Goal: Task Accomplishment & Management: Manage account settings

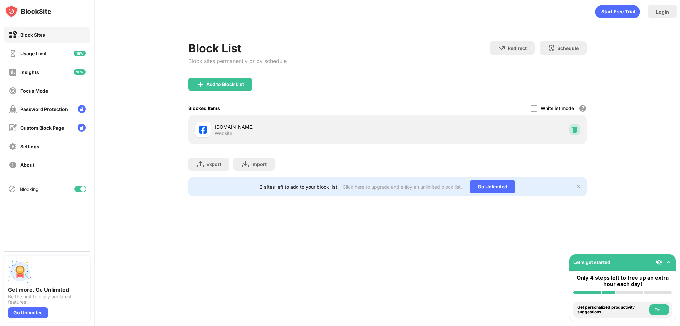
click at [573, 130] on img at bounding box center [574, 129] width 7 height 7
